Goal: Navigation & Orientation: Find specific page/section

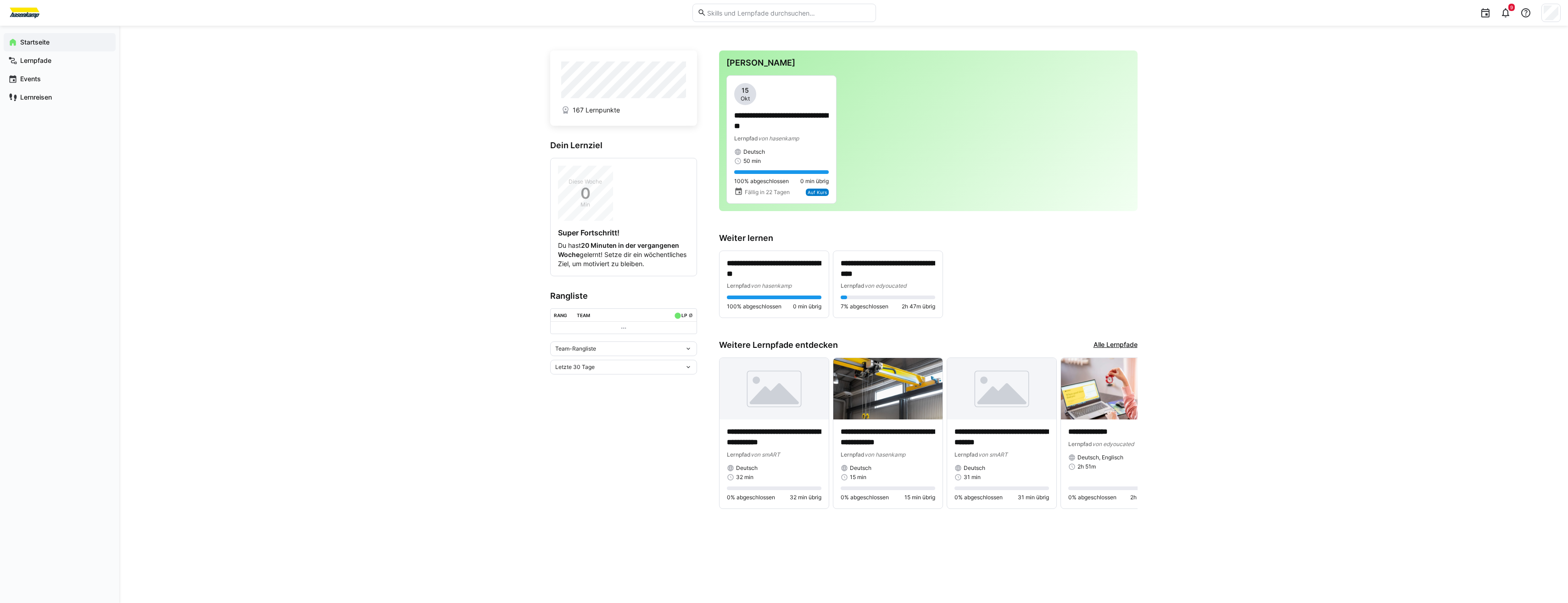
drag, startPoint x: 574, startPoint y: 354, endPoint x: 485, endPoint y: 273, distance: 120.3
click at [485, 273] on div "**********" at bounding box center [843, 314] width 1449 height 577
click at [1108, 341] on link "Alle Lernpfade" at bounding box center [1115, 344] width 44 height 10
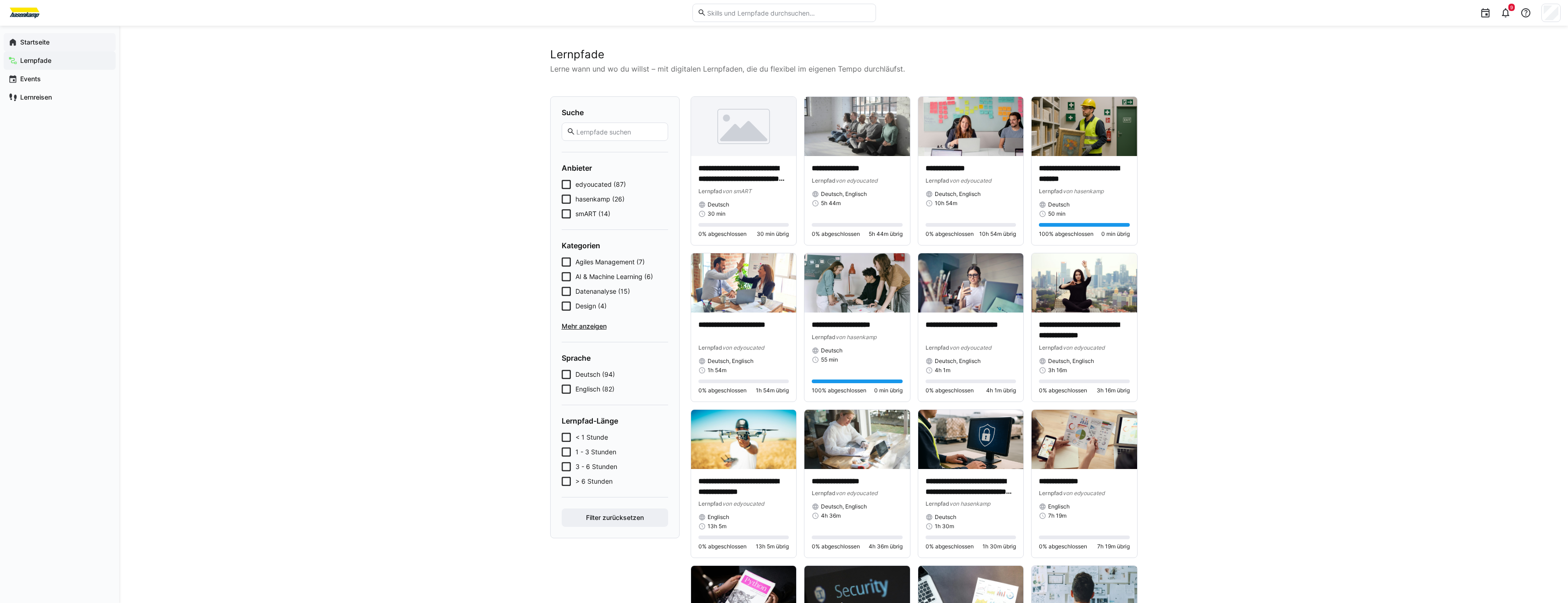
click at [94, 45] on span "Startseite" at bounding box center [65, 43] width 92 height 9
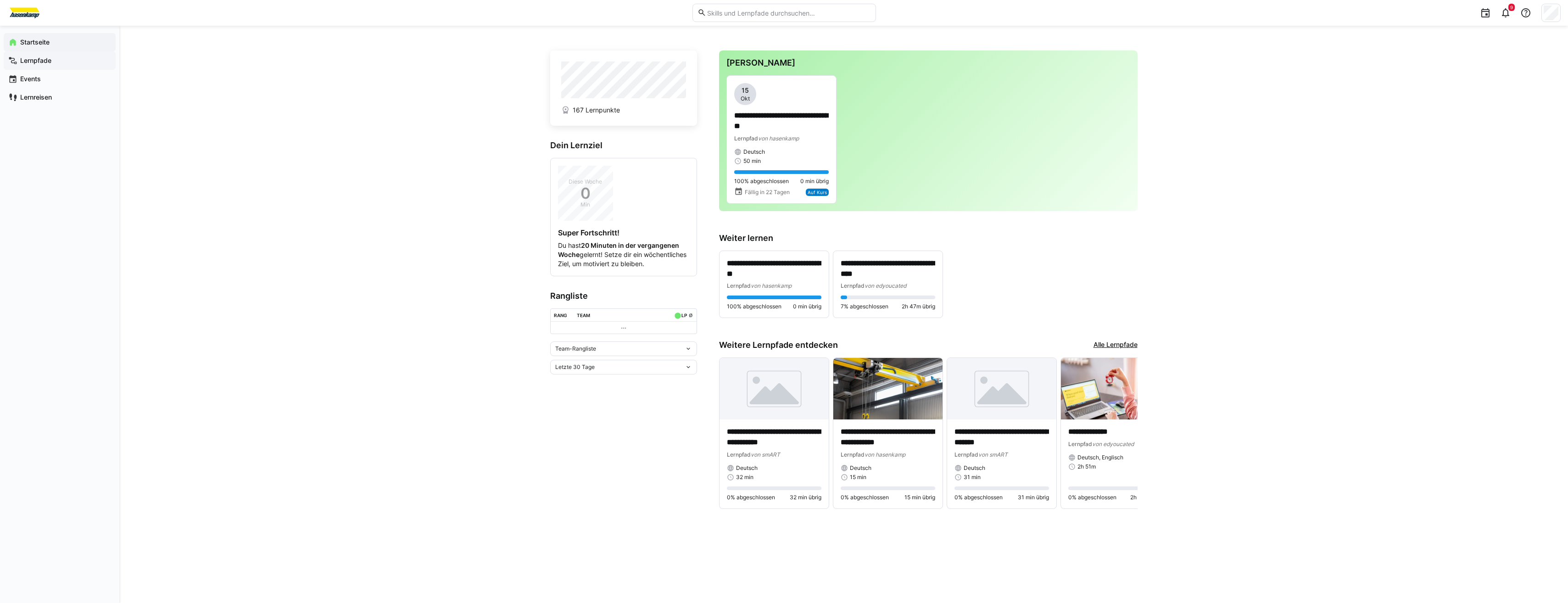
click at [73, 65] on div "Lernpfade" at bounding box center [60, 60] width 112 height 19
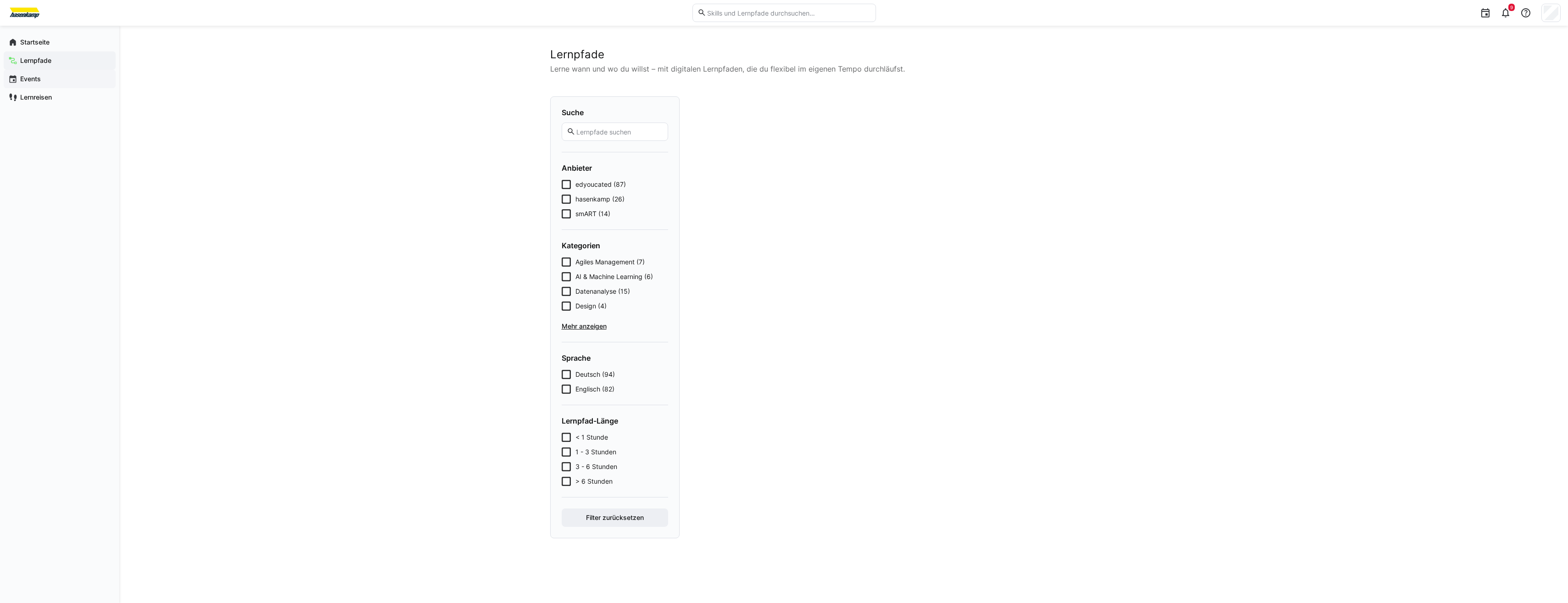
click at [74, 79] on span "Events" at bounding box center [65, 79] width 92 height 9
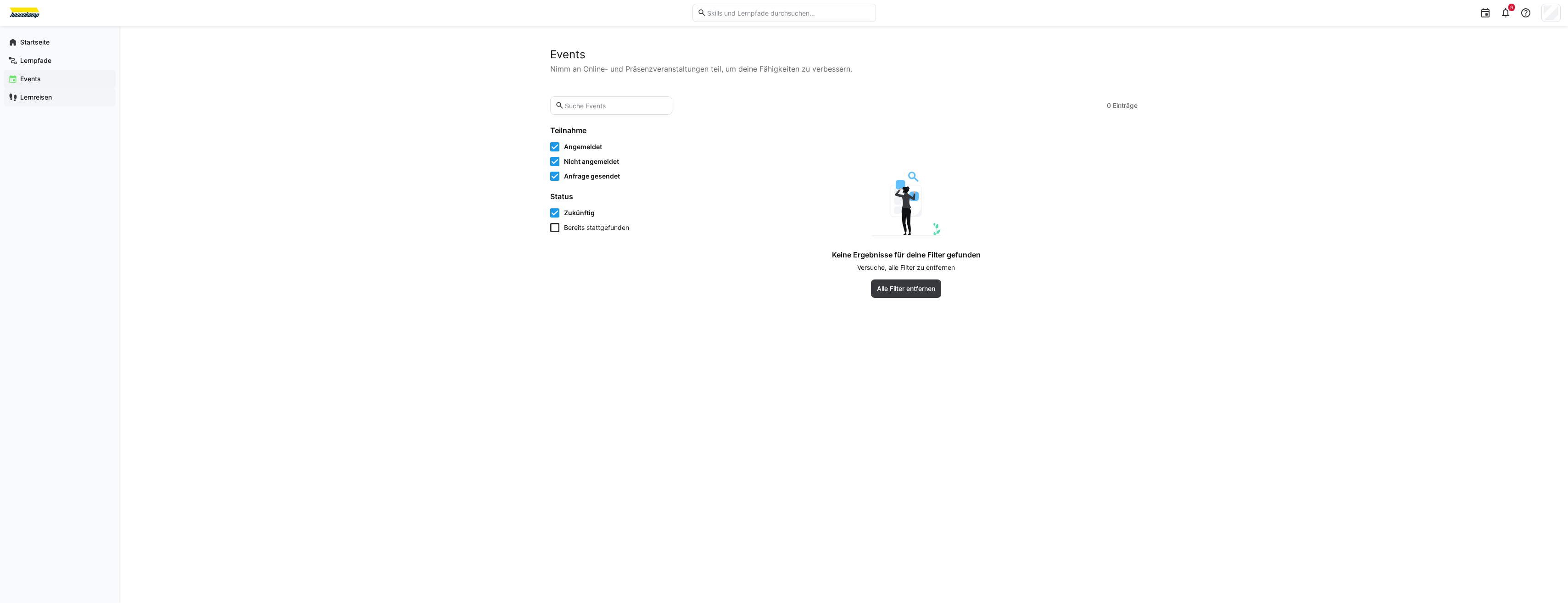
click at [76, 88] on div "Lernreisen" at bounding box center [60, 97] width 112 height 19
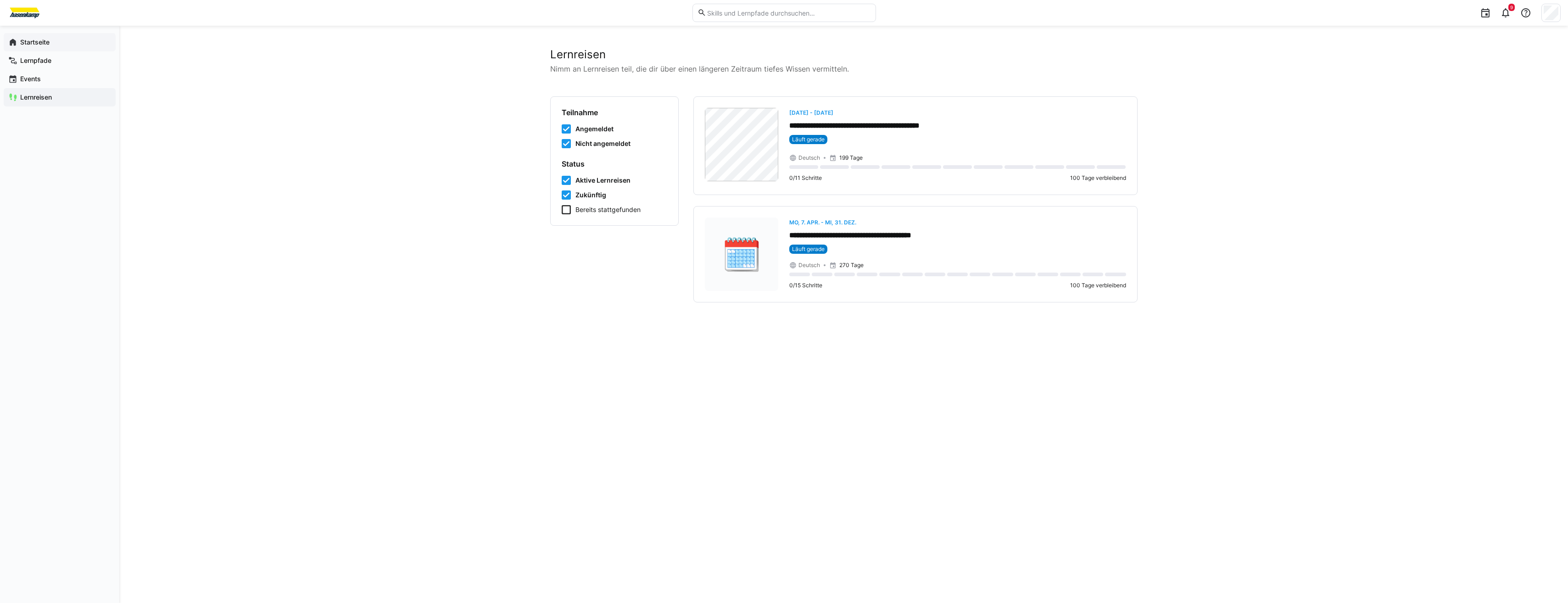
click at [53, 41] on span "Startseite" at bounding box center [65, 43] width 92 height 9
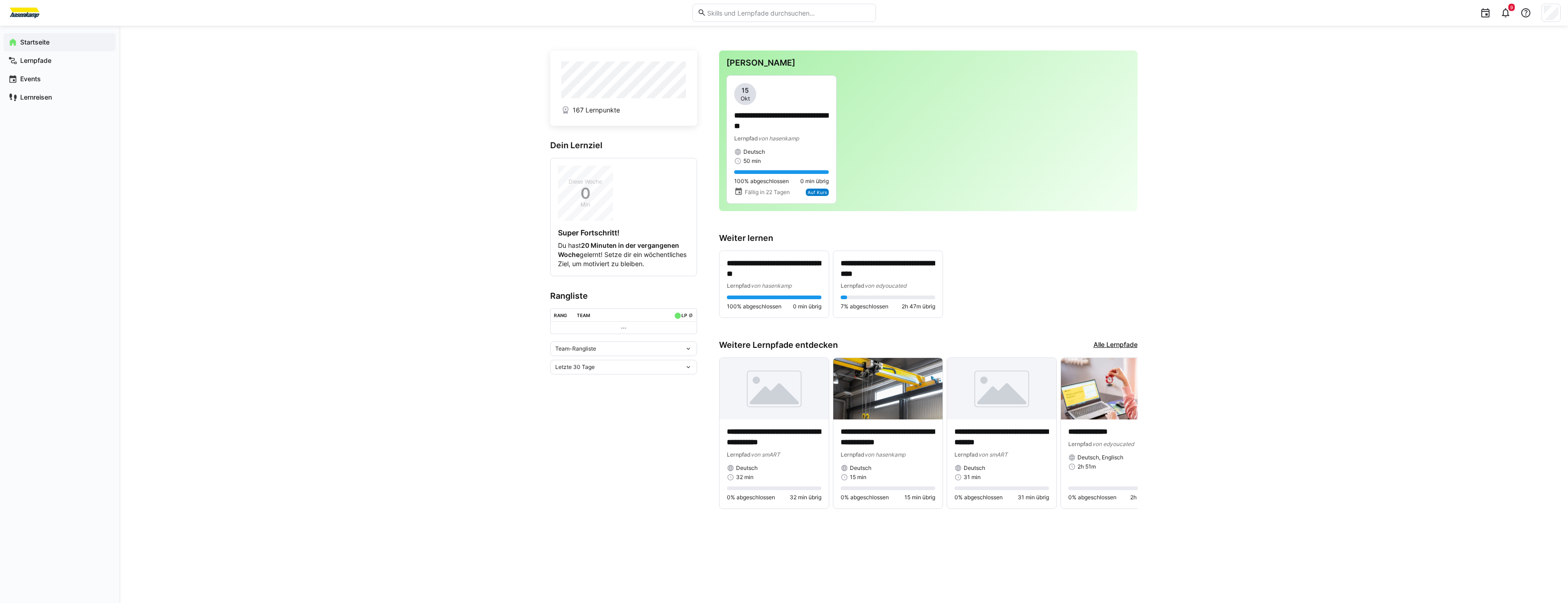
click at [688, 352] on eds-icon at bounding box center [688, 348] width 7 height 7
click at [1127, 433] on eds-icon at bounding box center [1128, 433] width 9 height 9
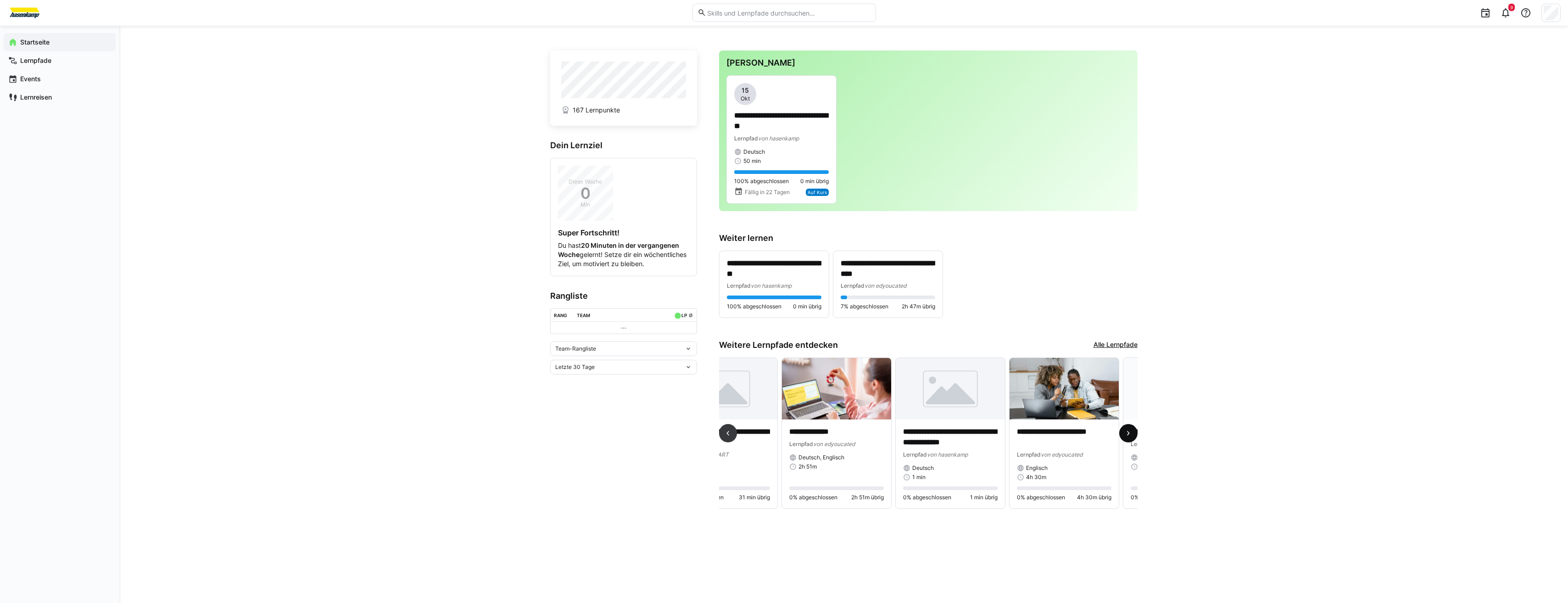
scroll to position [0, 341]
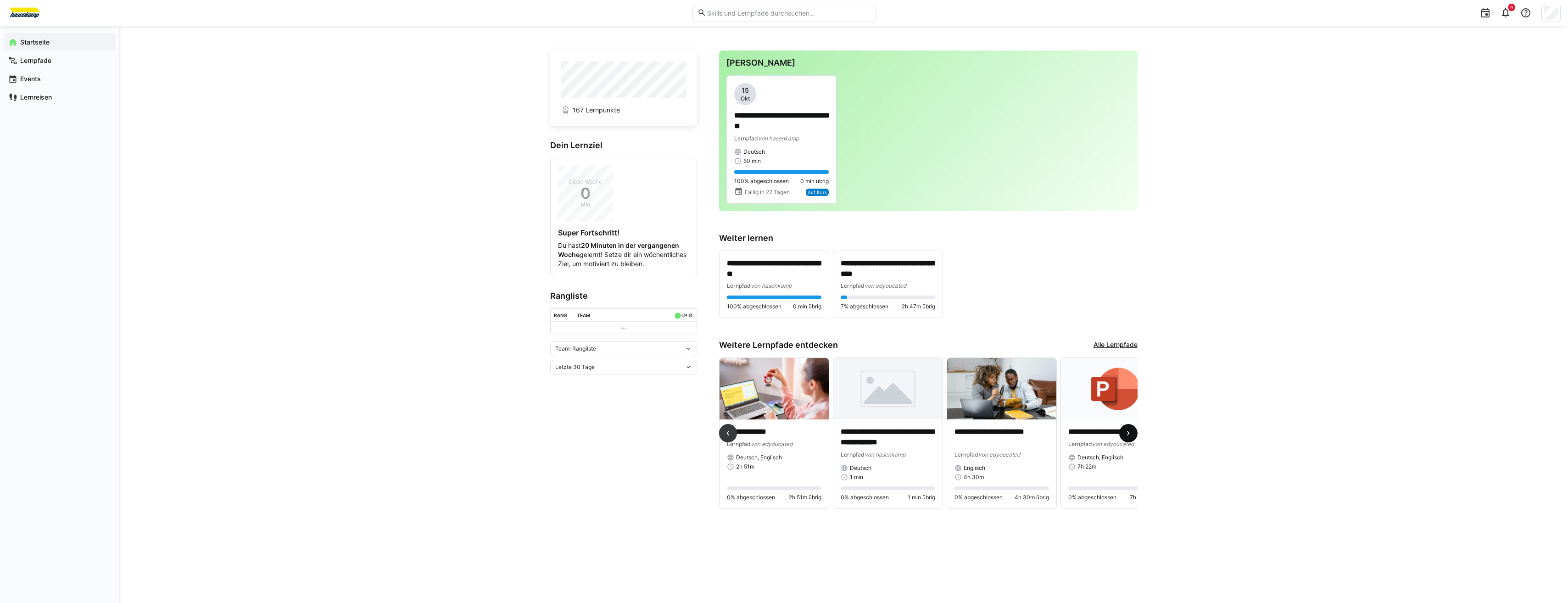
click at [1127, 433] on eds-icon at bounding box center [1128, 433] width 9 height 9
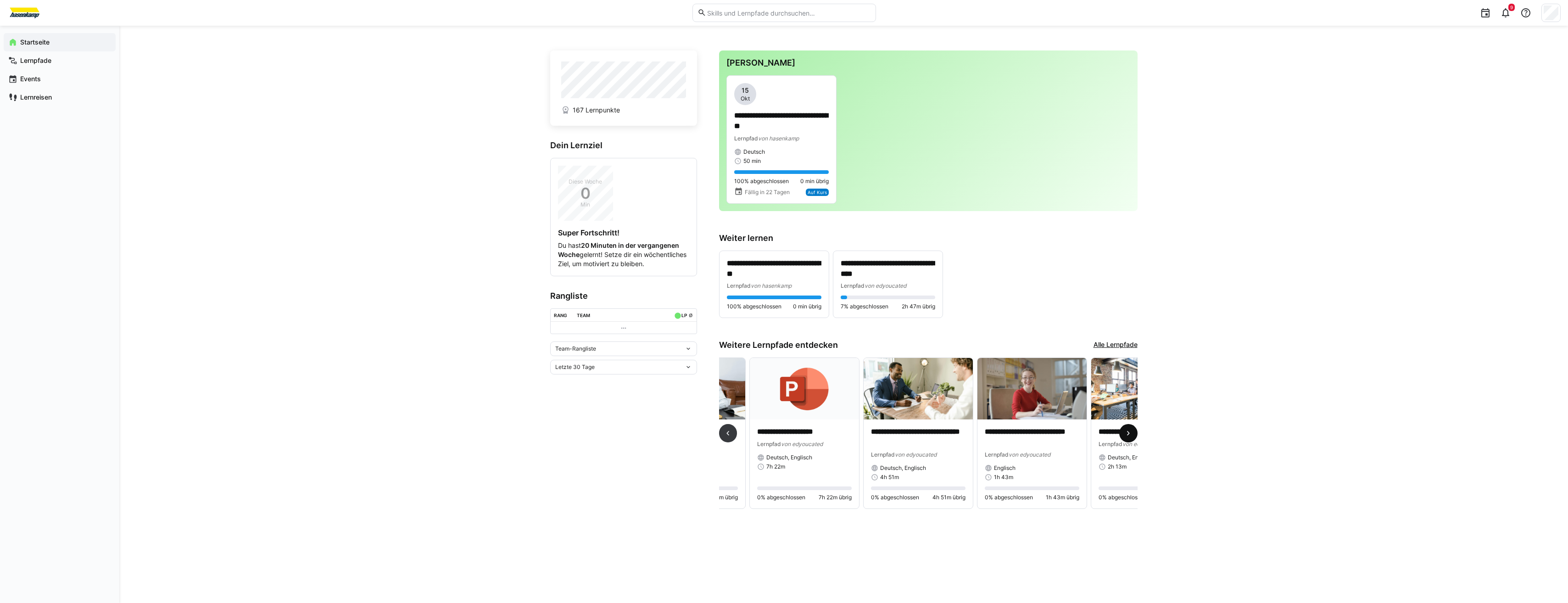
scroll to position [0, 683]
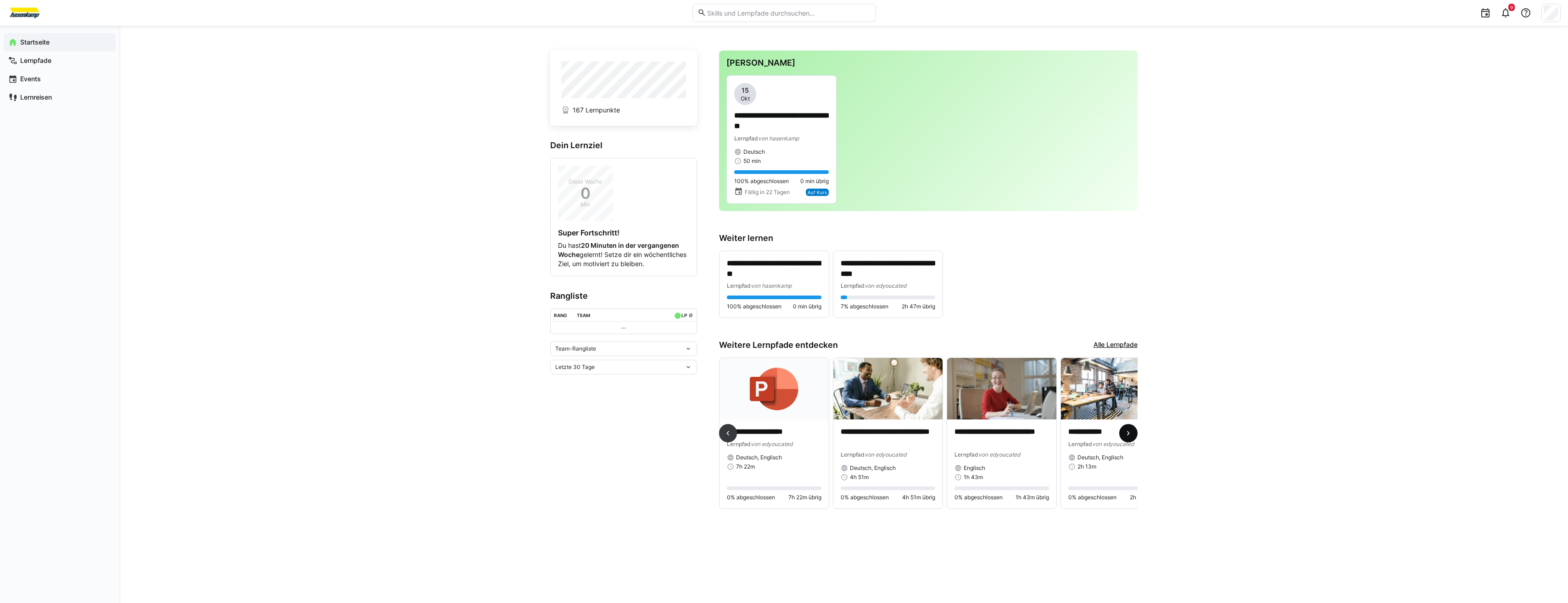
click at [1127, 433] on eds-icon at bounding box center [1128, 433] width 9 height 9
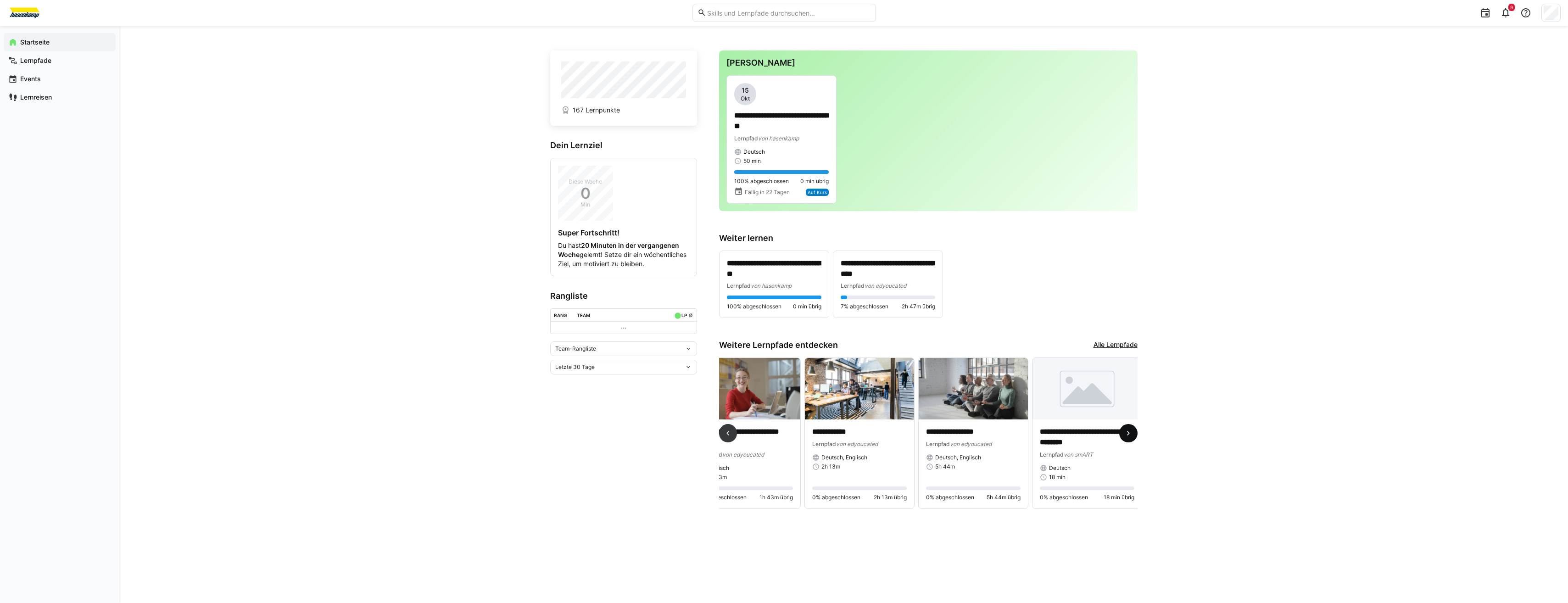
scroll to position [0, 944]
click at [733, 437] on span at bounding box center [728, 433] width 19 height 19
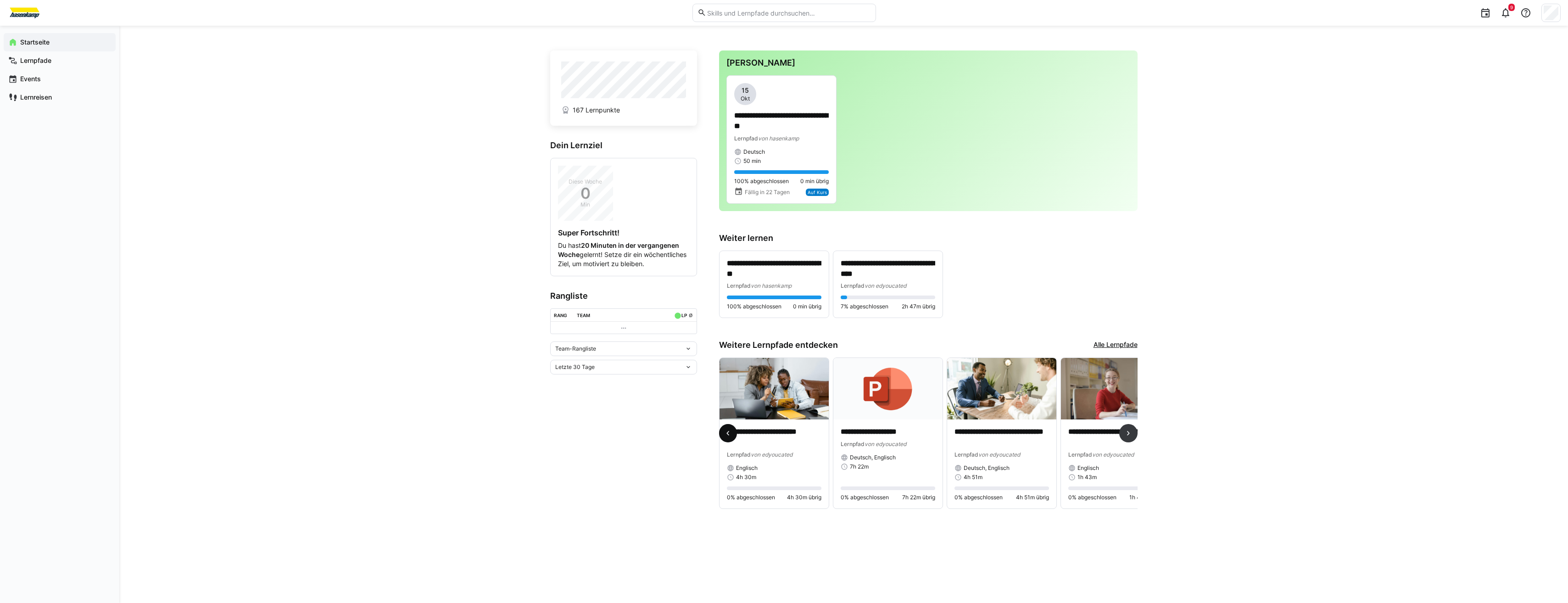
click at [733, 437] on span at bounding box center [728, 433] width 19 height 19
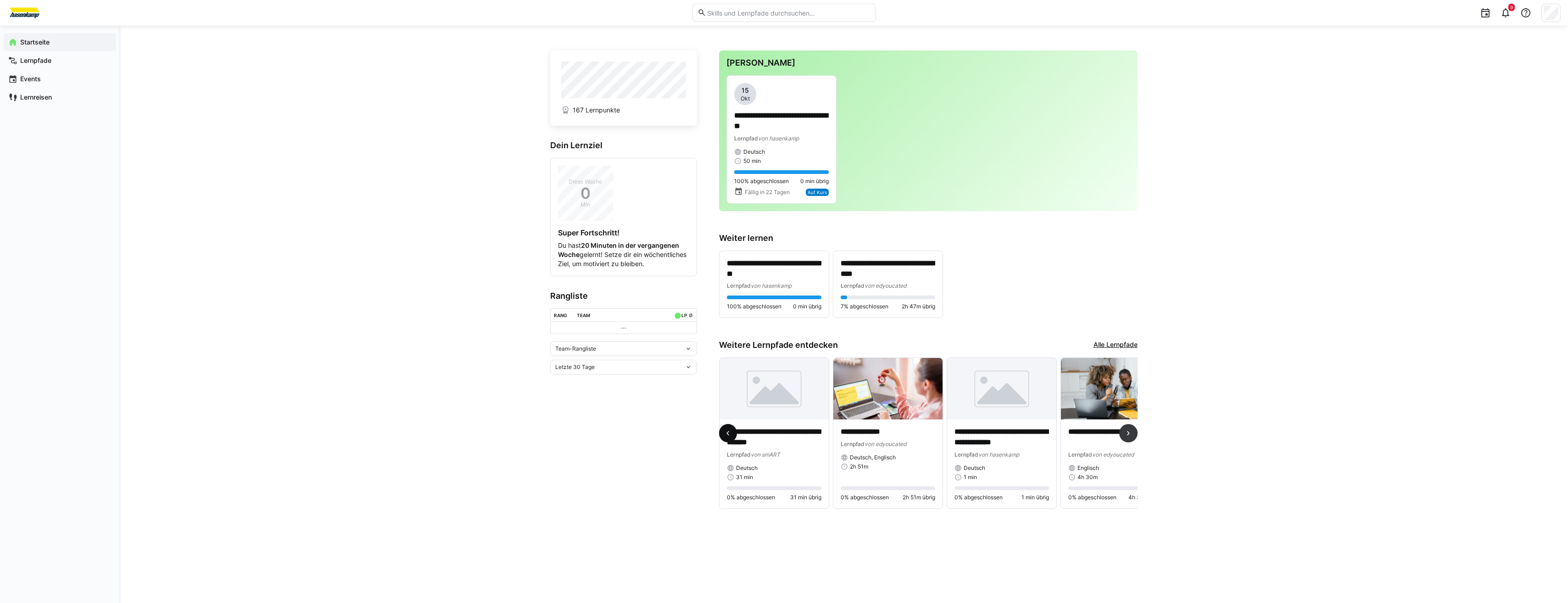
click at [733, 437] on span at bounding box center [728, 433] width 19 height 19
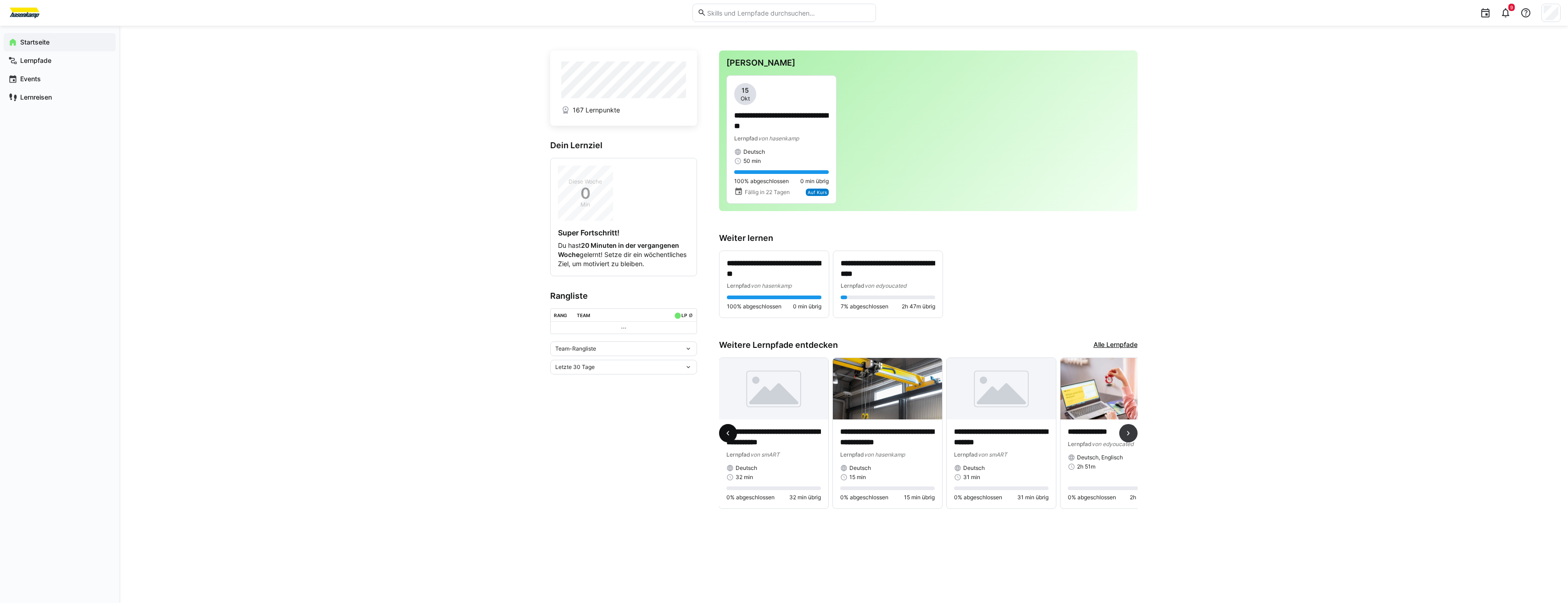
scroll to position [0, 0]
click at [1131, 430] on span at bounding box center [1128, 433] width 19 height 19
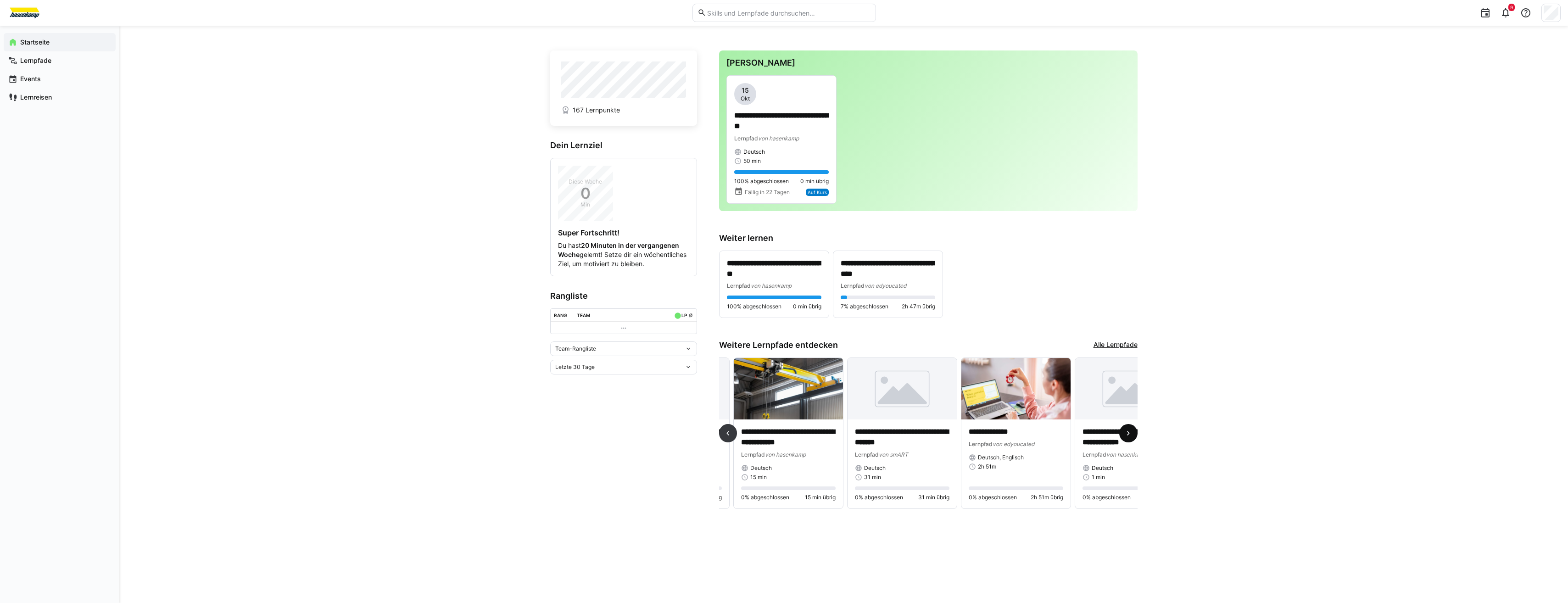
click at [1131, 430] on span at bounding box center [1128, 433] width 19 height 19
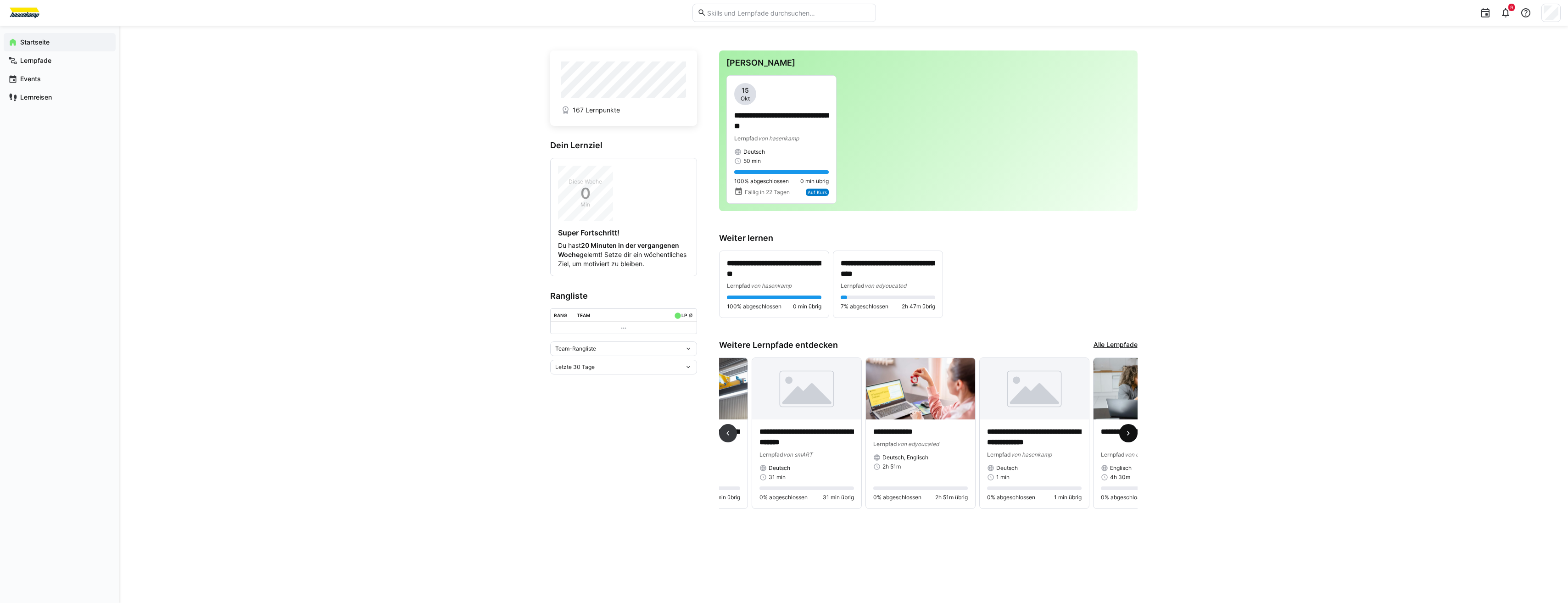
click at [1131, 430] on span at bounding box center [1128, 433] width 19 height 19
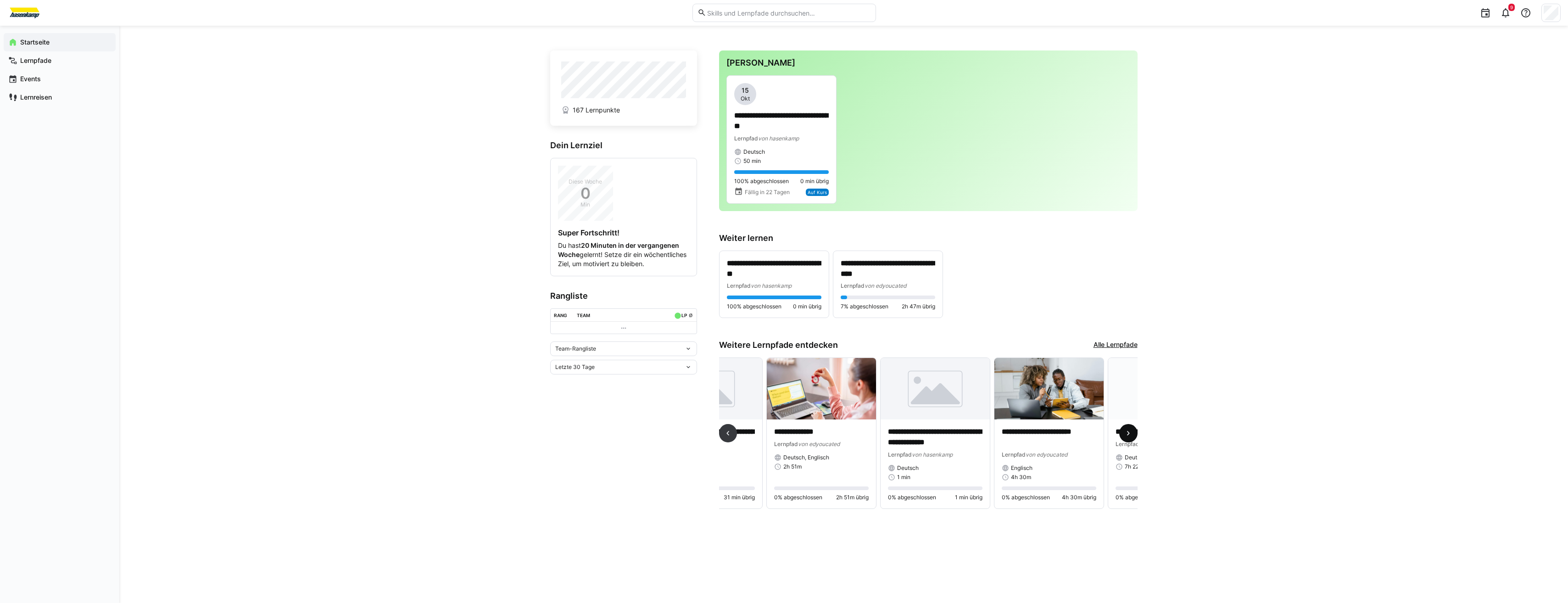
click at [1131, 430] on span at bounding box center [1128, 433] width 19 height 19
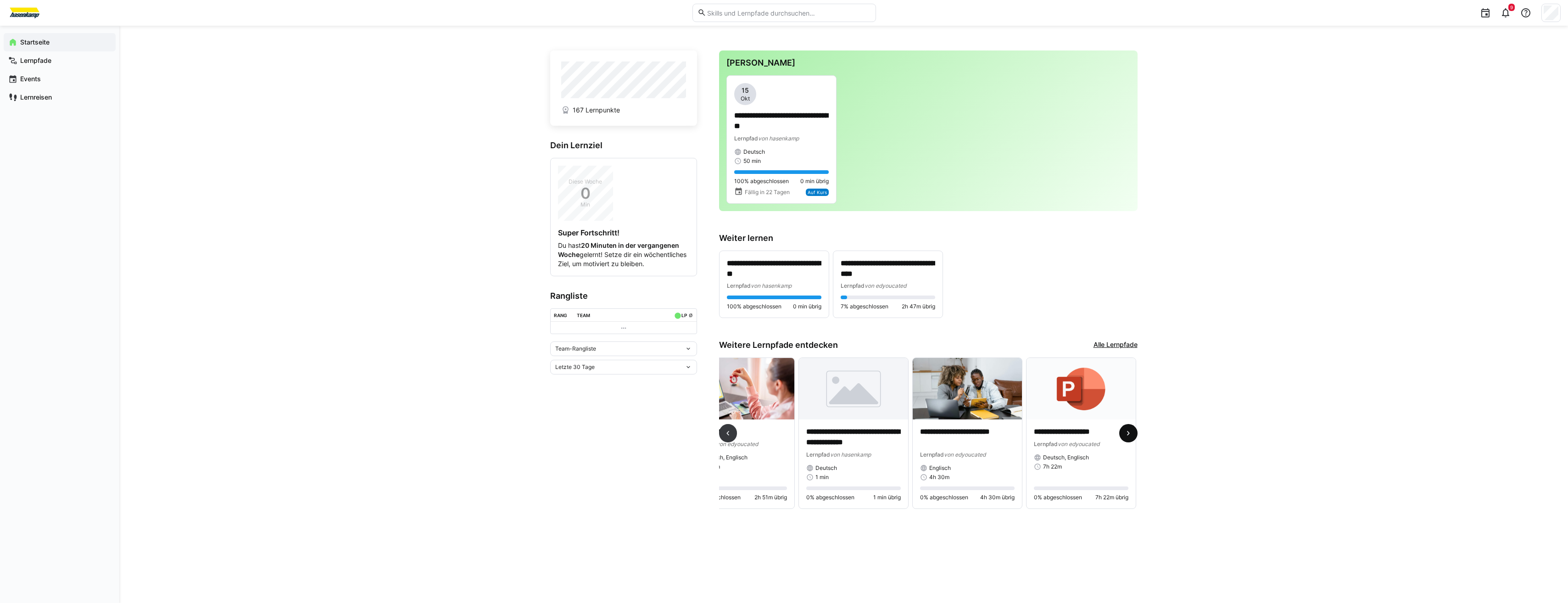
click at [1131, 430] on span at bounding box center [1128, 433] width 19 height 19
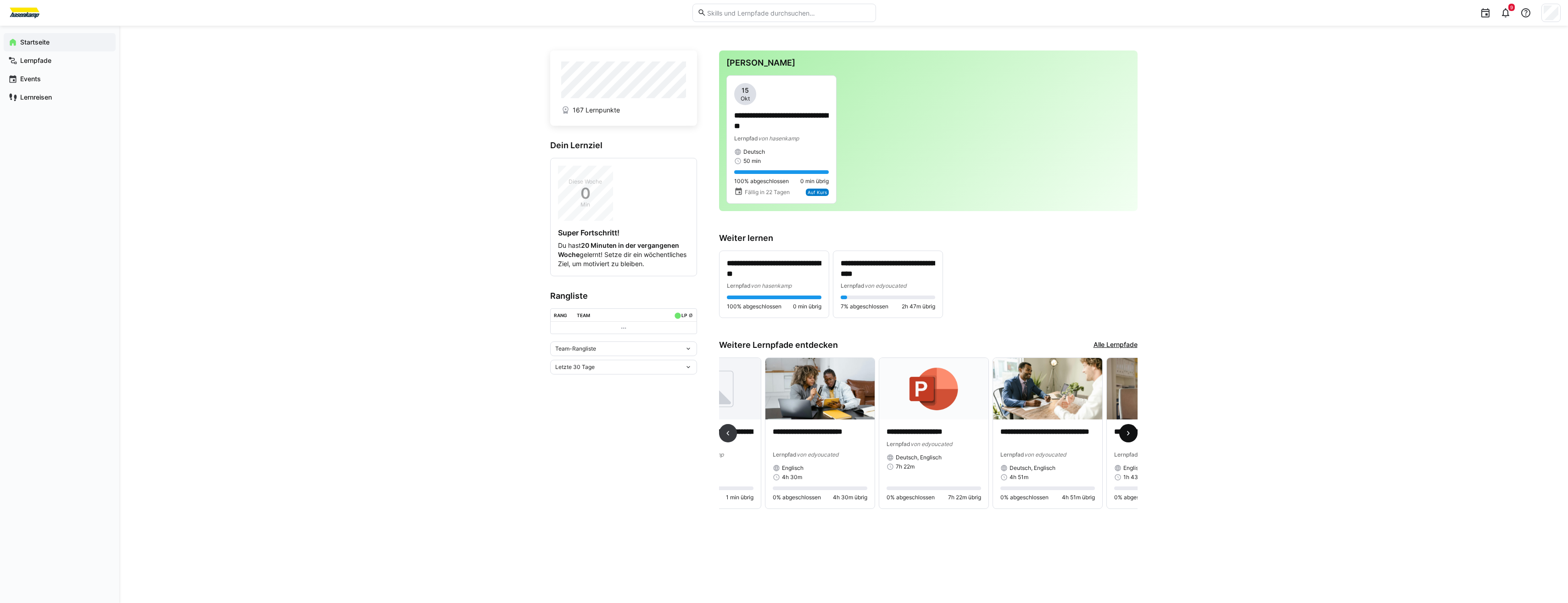
click at [1131, 430] on span at bounding box center [1128, 433] width 19 height 19
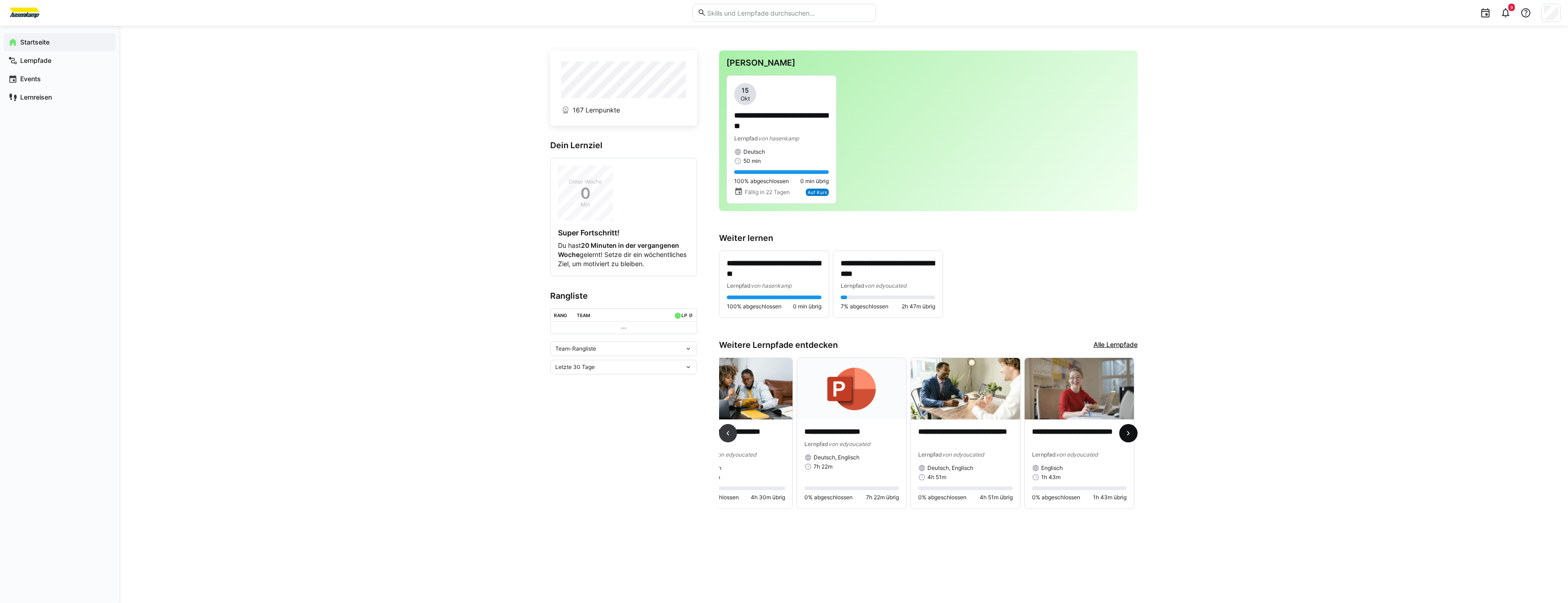
click at [1131, 430] on span at bounding box center [1128, 433] width 19 height 19
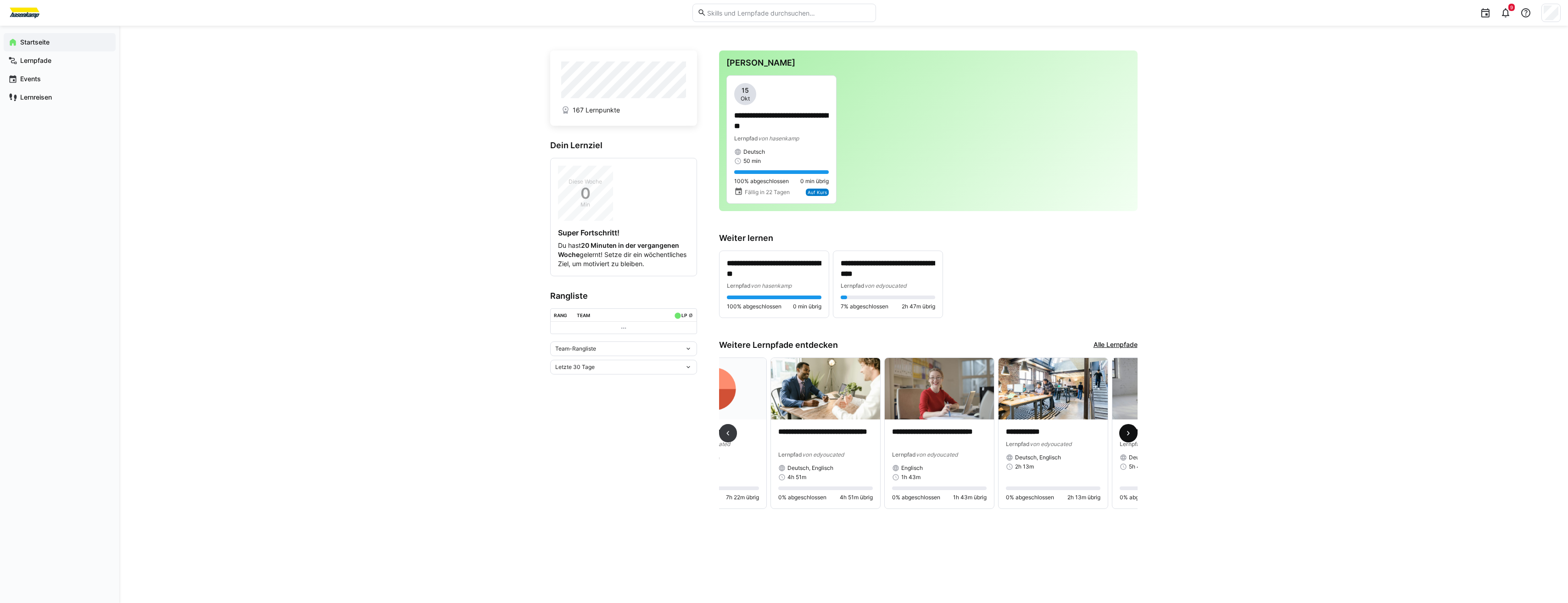
click at [1131, 430] on span at bounding box center [1128, 433] width 19 height 19
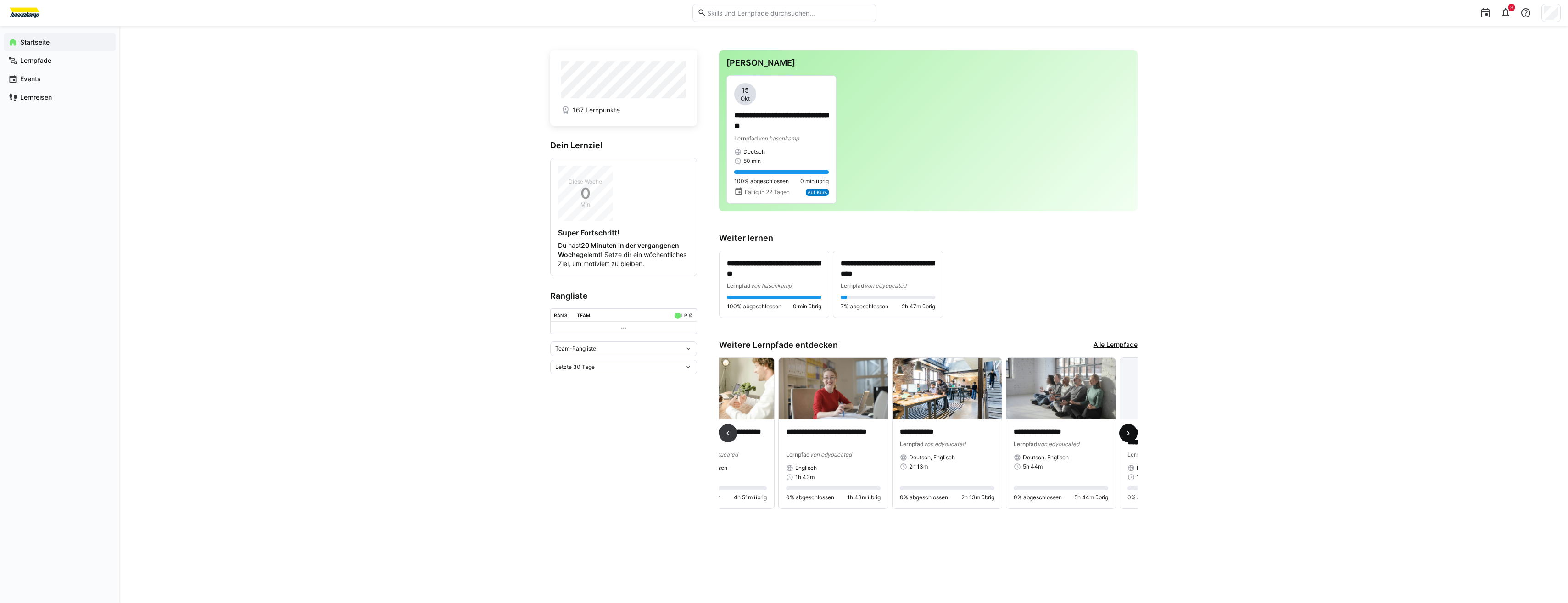
scroll to position [0, 944]
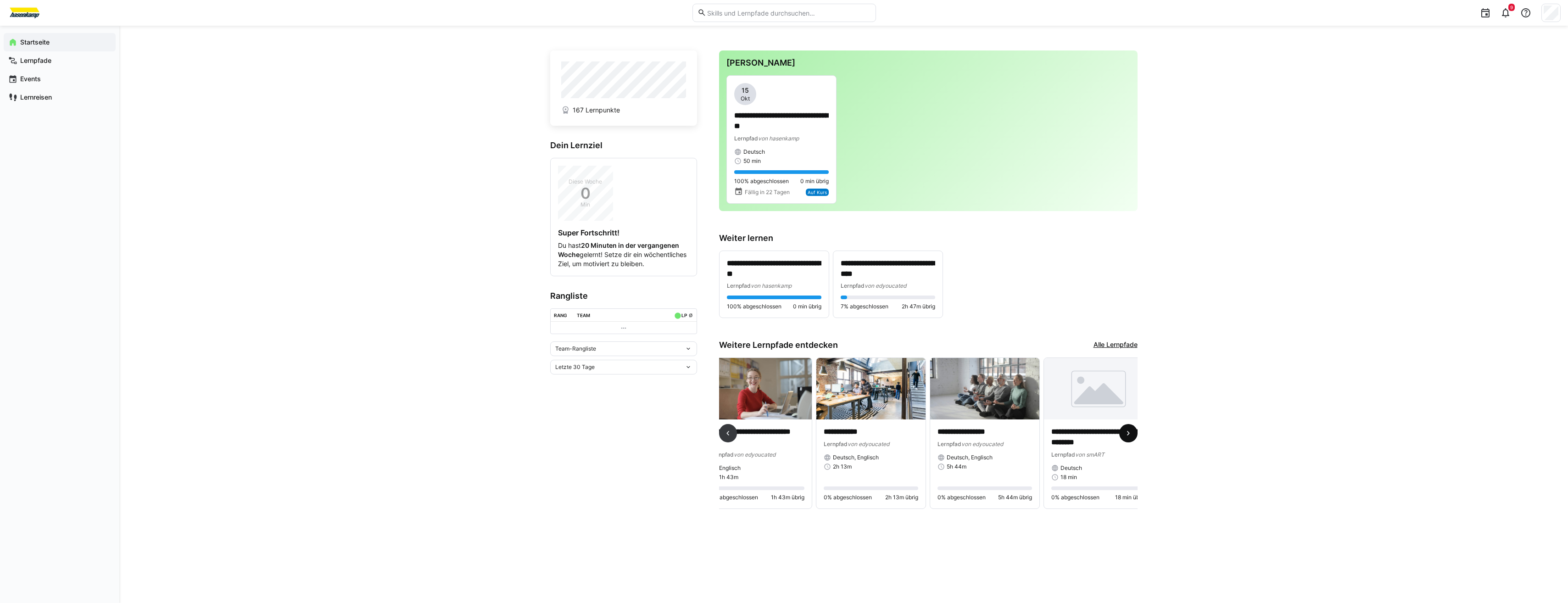
click at [1131, 430] on span at bounding box center [1128, 433] width 19 height 19
